Goal: Check status: Check status

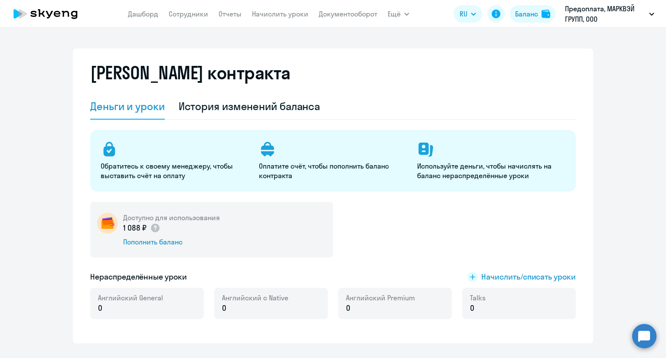
select select "english_adult_not_native_speaker"
click at [528, 15] on div "Баланс" at bounding box center [526, 14] width 23 height 10
click at [524, 15] on div "Баланс" at bounding box center [526, 14] width 23 height 10
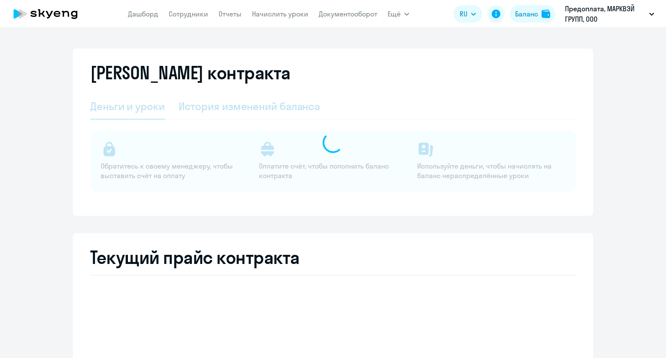
select select "english_adult_not_native_speaker"
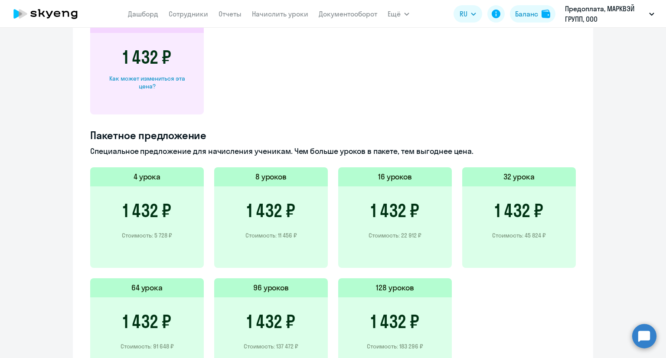
scroll to position [563, 0]
